Goal: Information Seeking & Learning: Compare options

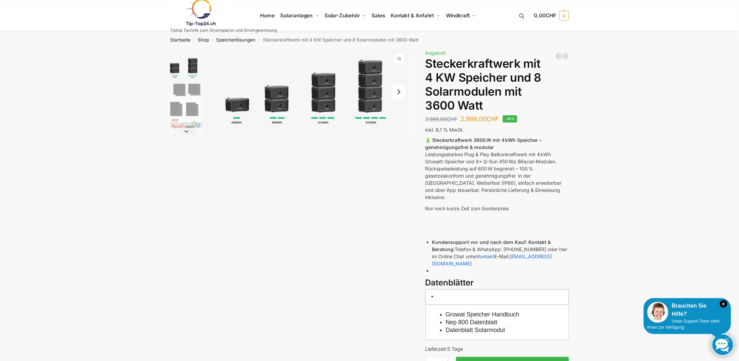
click at [277, 106] on img "1 / 9" at bounding box center [306, 92] width 205 height 86
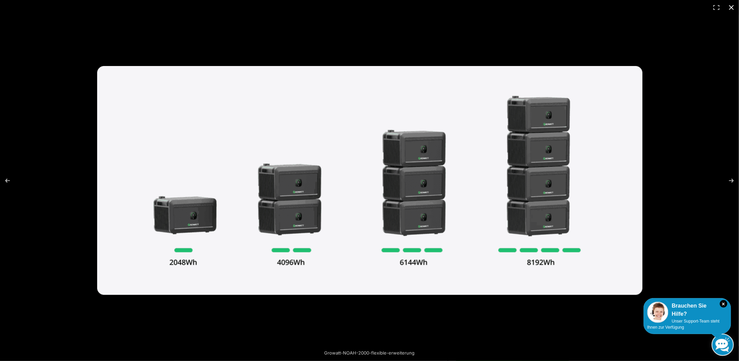
click at [736, 5] on button "Close (Esc)" at bounding box center [731, 7] width 15 height 15
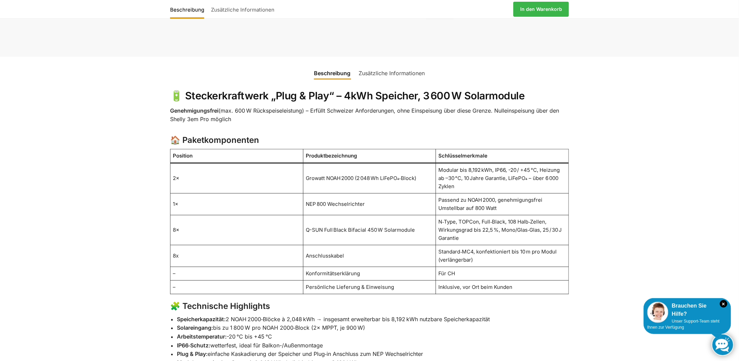
scroll to position [375, 0]
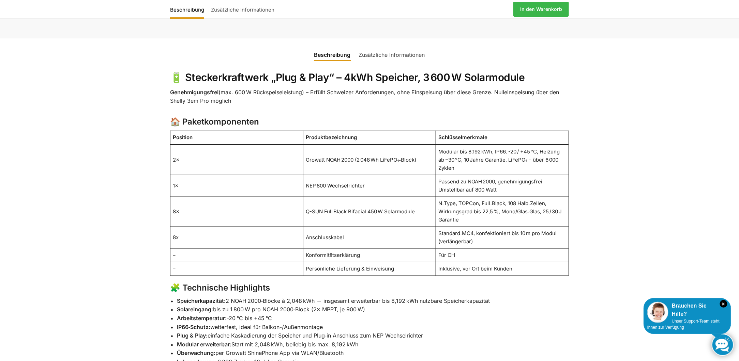
click at [340, 175] on td "NEP 800 Wechselrichter" at bounding box center [369, 186] width 133 height 22
drag, startPoint x: 306, startPoint y: 170, endPoint x: 371, endPoint y: 175, distance: 65.2
click at [371, 175] on td "NEP 800 Wechselrichter" at bounding box center [369, 186] width 133 height 22
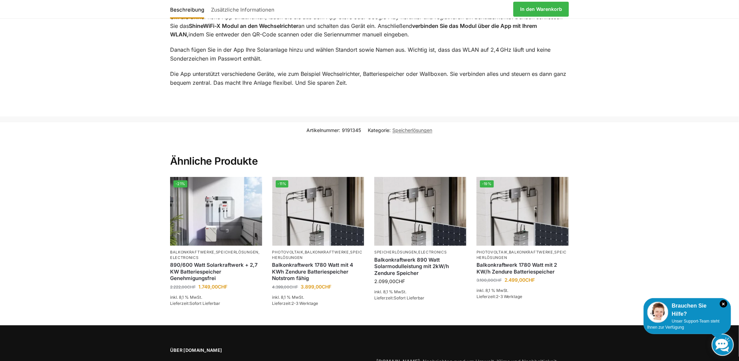
scroll to position [1124, 0]
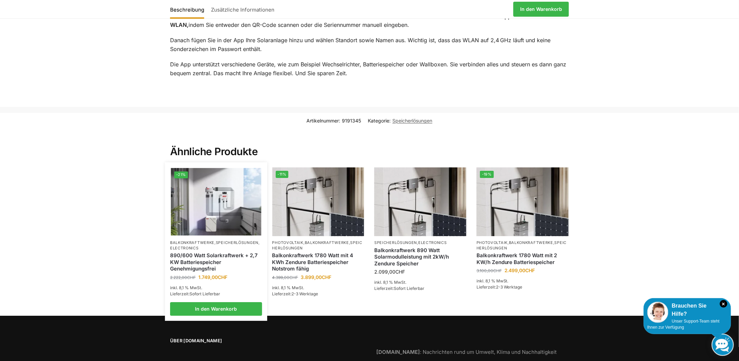
click at [226, 189] on img at bounding box center [216, 202] width 90 height 68
